Goal: Find specific page/section: Find specific page/section

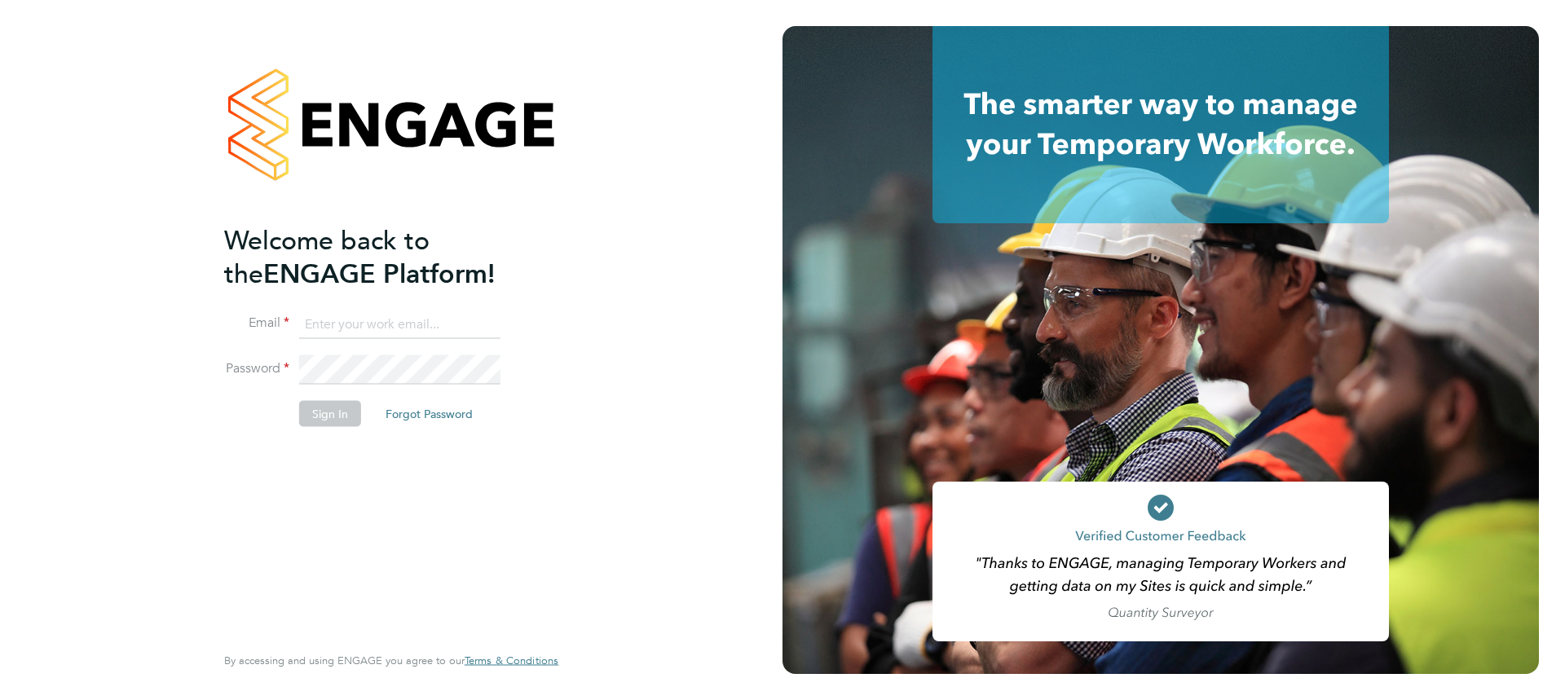
type input "[PERSON_NAME][EMAIL_ADDRESS][PERSON_NAME][DOMAIN_NAME]"
click at [338, 413] on button "Sign In" at bounding box center [330, 413] width 62 height 26
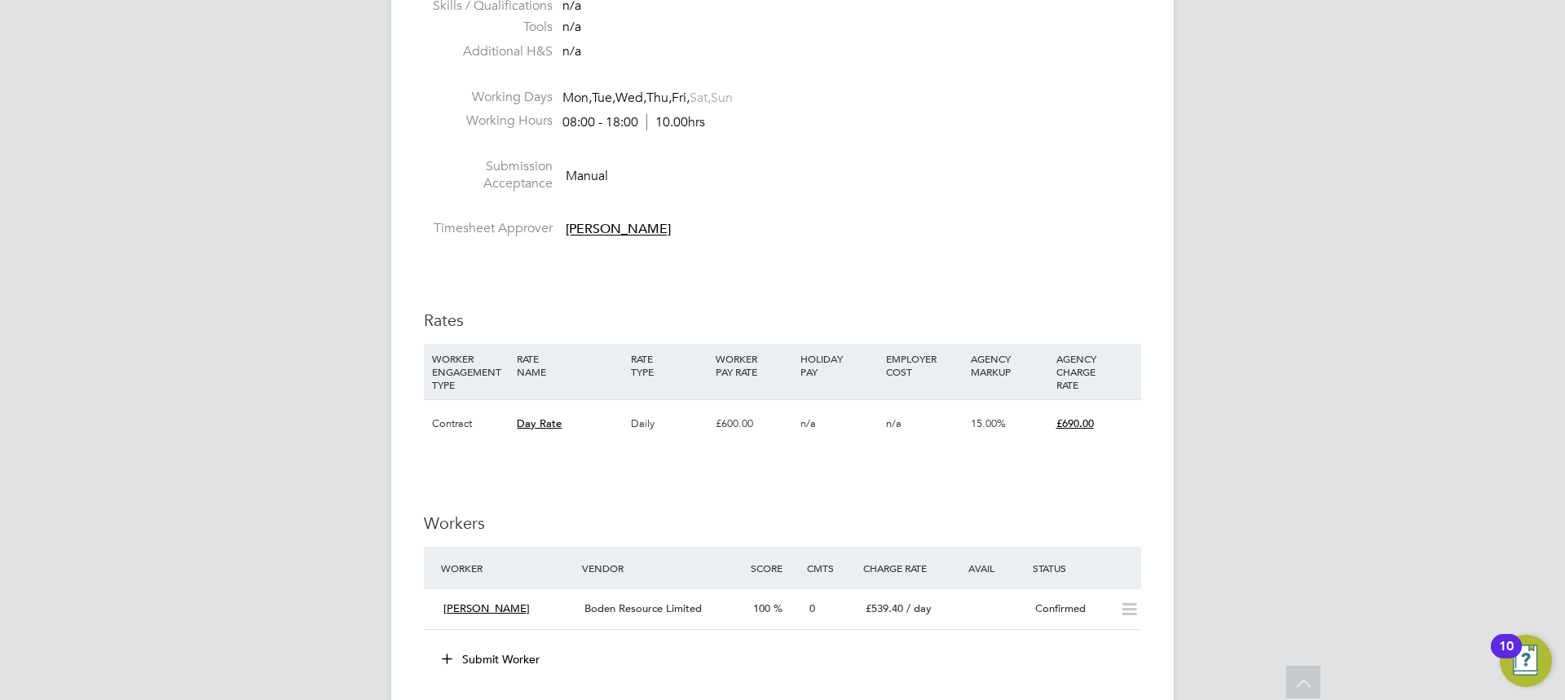
scroll to position [815, 0]
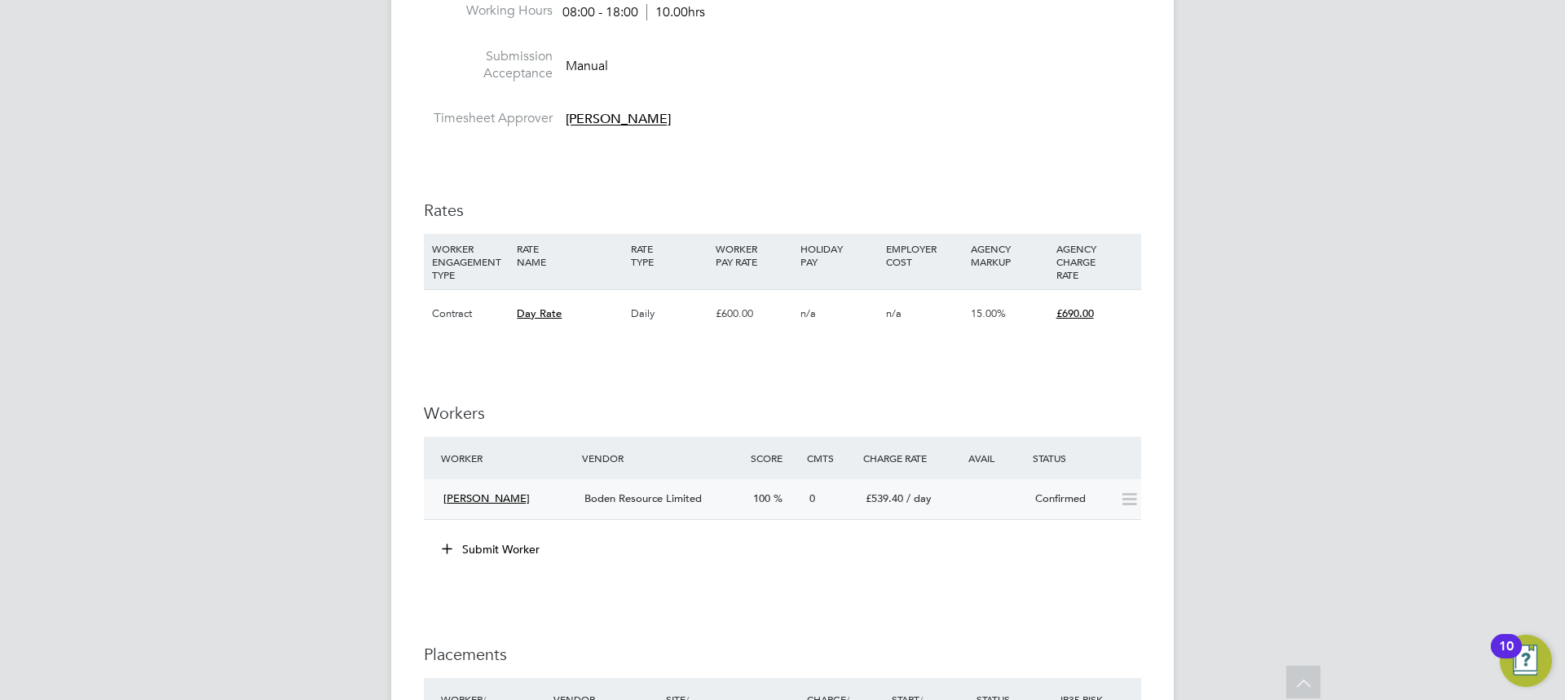
click at [456, 498] on span "[PERSON_NAME]" at bounding box center [487, 499] width 86 height 14
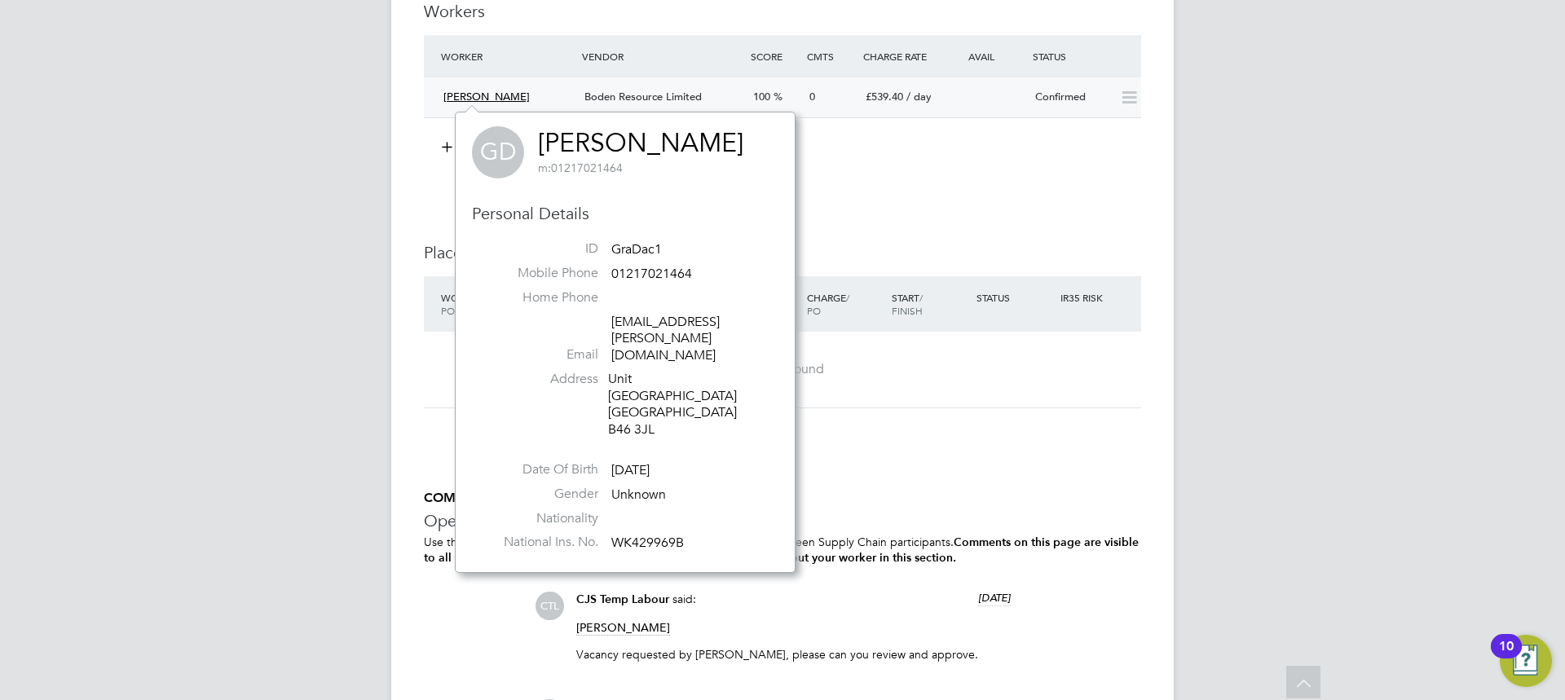
scroll to position [1223, 0]
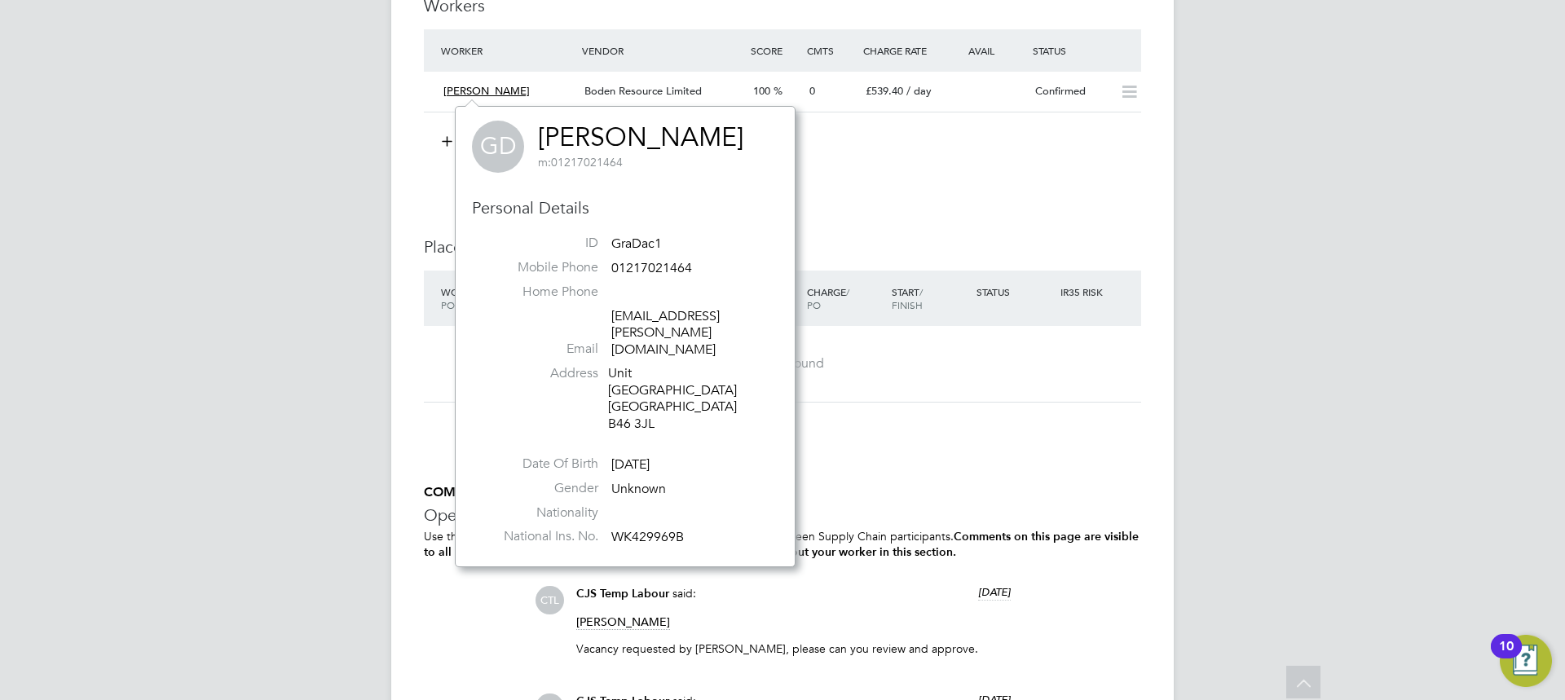
click at [912, 429] on div "IR35 Determination IR35 Status Outside IR35 Edit Status Details PO No PO Number…" at bounding box center [782, 527] width 717 height 2810
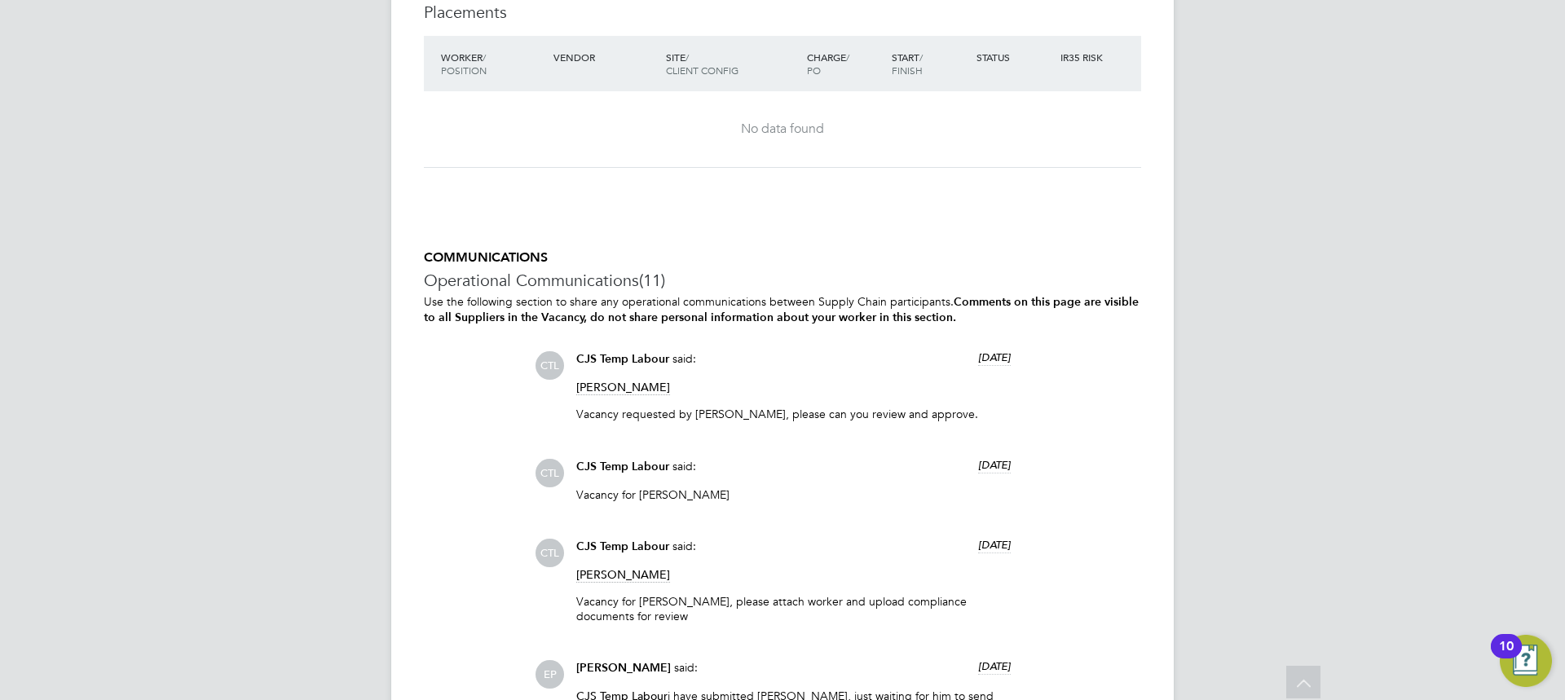
scroll to position [1468, 0]
